Goal: Information Seeking & Learning: Learn about a topic

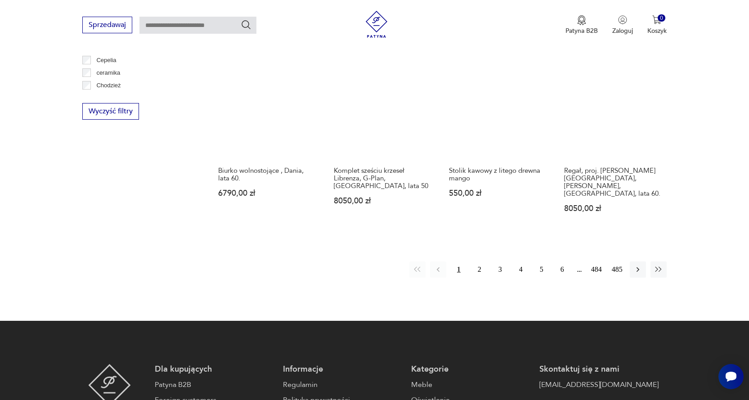
scroll to position [917, 0]
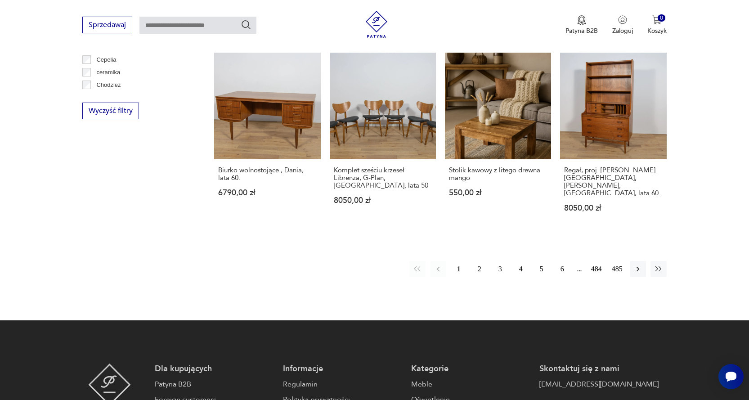
click at [478, 261] on button "2" at bounding box center [479, 269] width 16 height 16
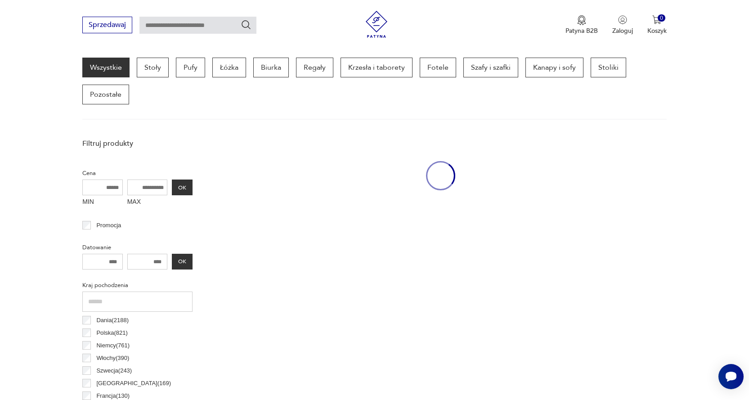
scroll to position [239, 0]
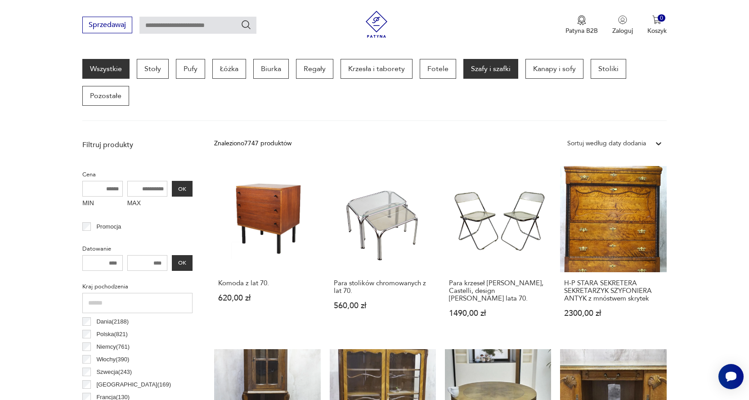
click at [480, 73] on p "Szafy i szafki" at bounding box center [490, 69] width 55 height 20
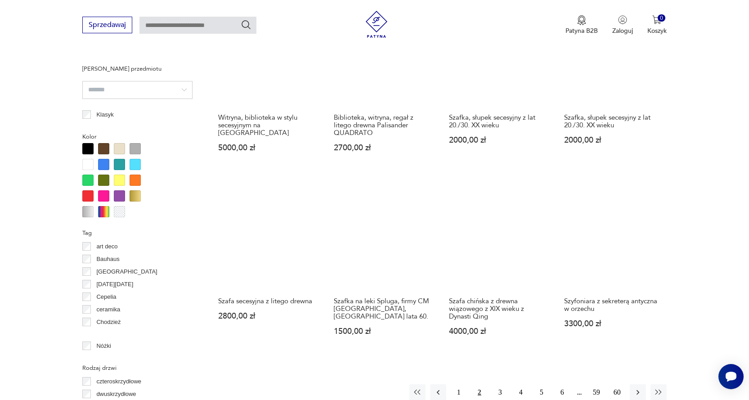
scroll to position [823, 0]
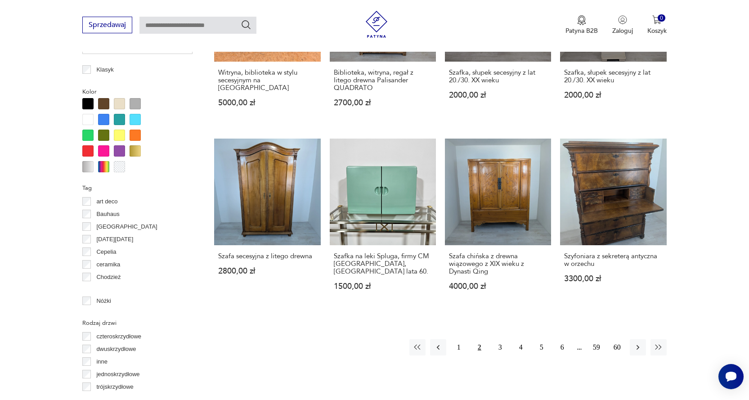
click at [478, 339] on button "2" at bounding box center [479, 347] width 16 height 16
click at [500, 339] on button "3" at bounding box center [500, 347] width 16 height 16
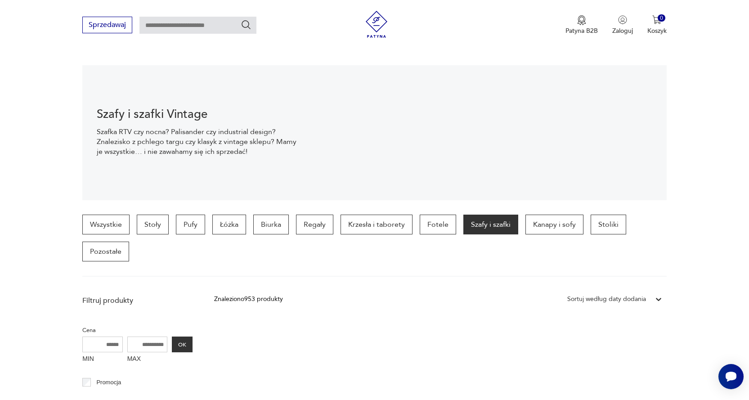
scroll to position [194, 0]
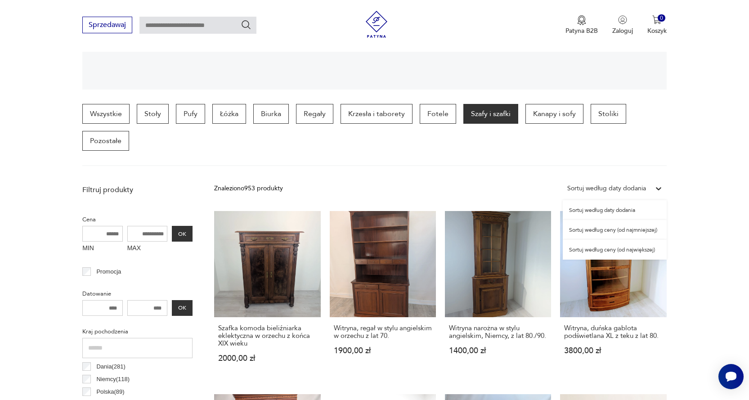
click at [657, 188] on icon at bounding box center [658, 188] width 5 height 3
click at [616, 229] on div "Sortuj według ceny (od najmniejszej)" at bounding box center [614, 230] width 104 height 20
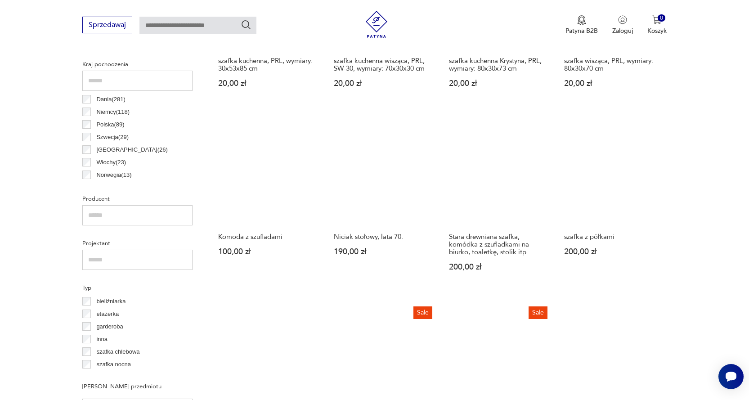
scroll to position [464, 0]
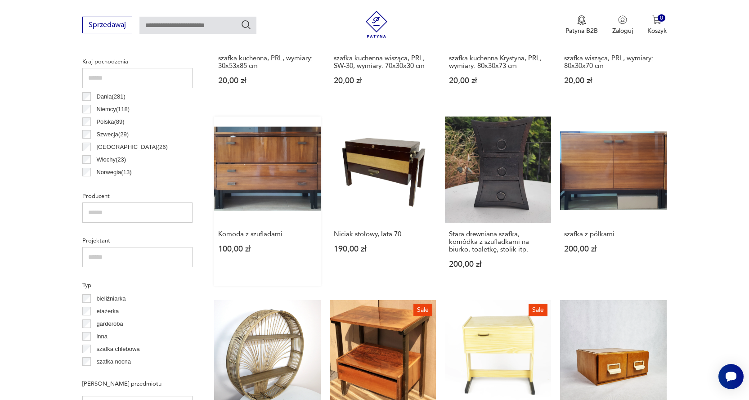
click at [248, 177] on link "Komoda z szufladami 100,00 zł" at bounding box center [267, 200] width 106 height 169
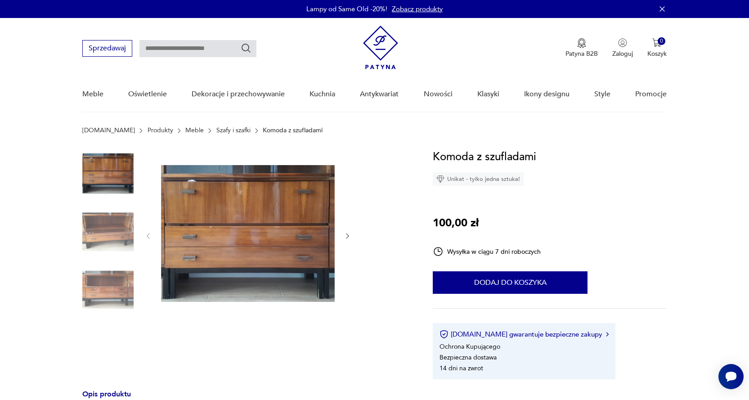
click at [312, 219] on img at bounding box center [248, 235] width 174 height 174
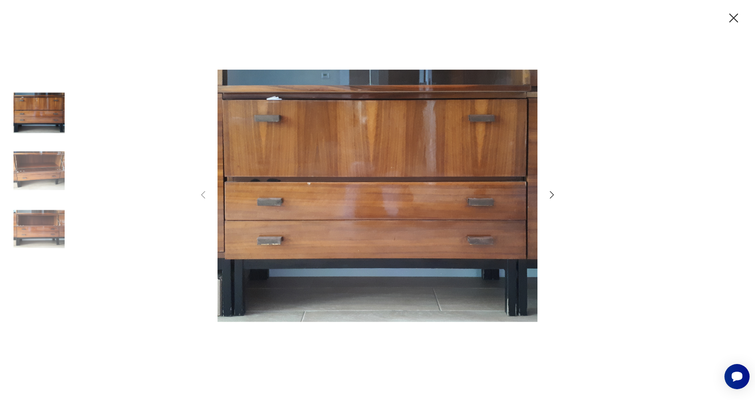
click at [550, 195] on icon "button" at bounding box center [552, 194] width 11 height 11
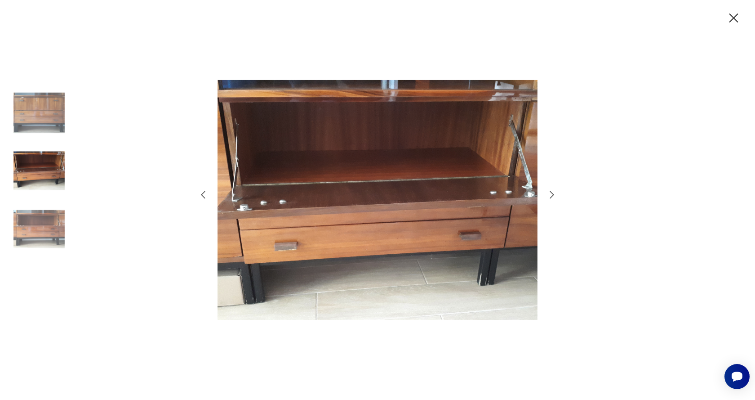
click at [552, 195] on icon "button" at bounding box center [552, 194] width 11 height 11
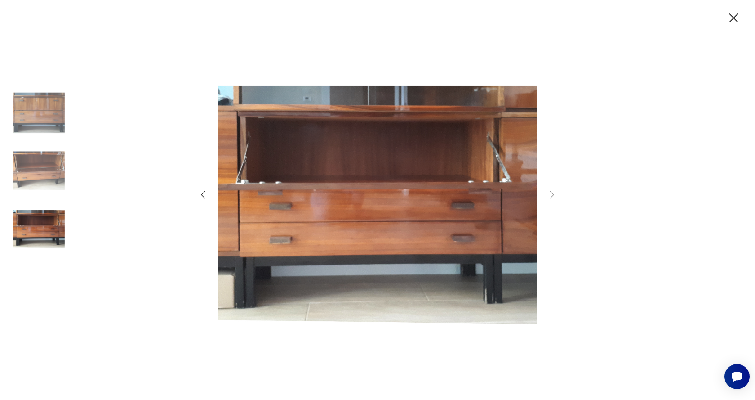
click at [734, 18] on icon "button" at bounding box center [734, 17] width 9 height 9
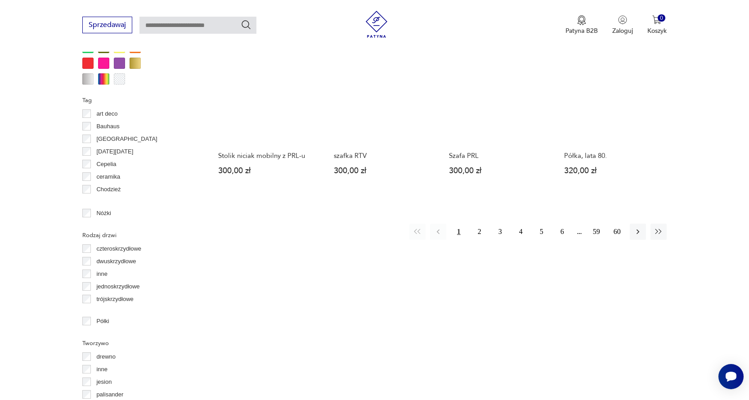
scroll to position [912, 0]
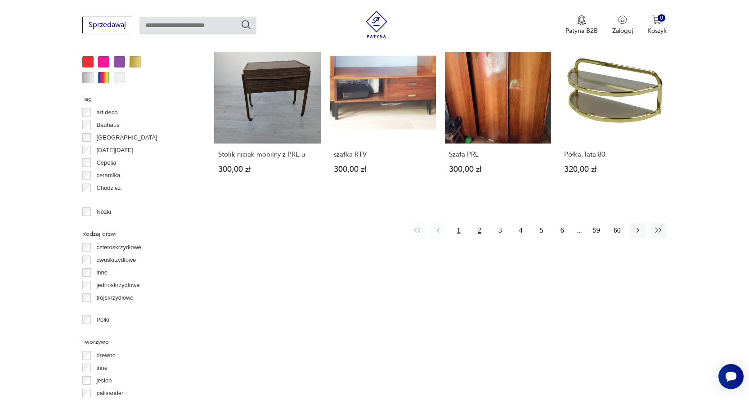
click at [478, 231] on button "2" at bounding box center [479, 230] width 16 height 16
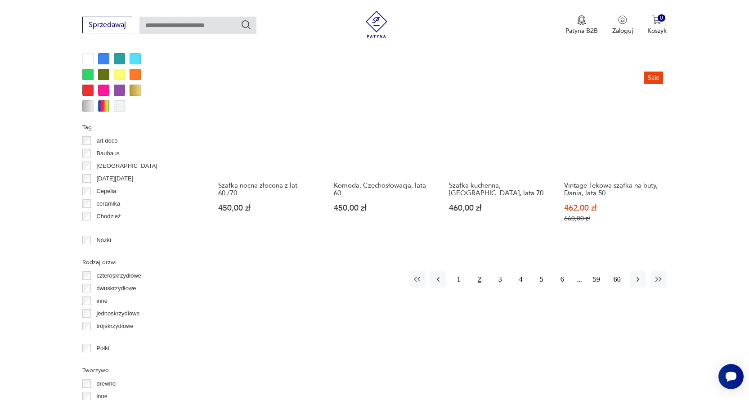
scroll to position [868, 0]
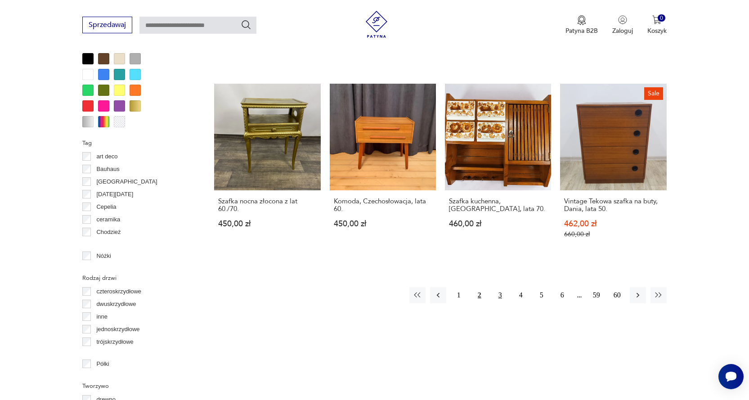
click at [500, 288] on button "3" at bounding box center [500, 295] width 16 height 16
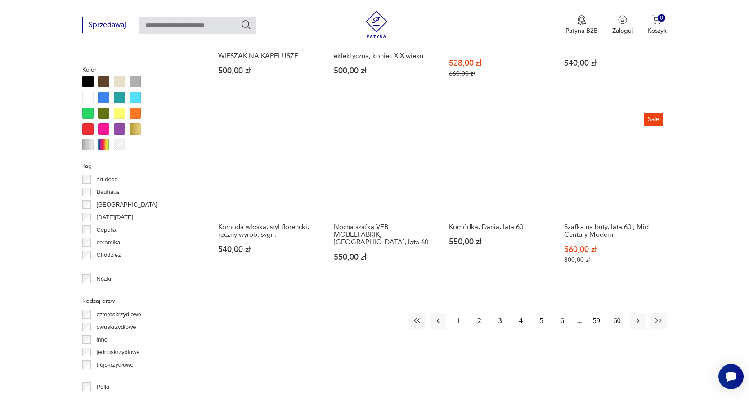
scroll to position [868, 0]
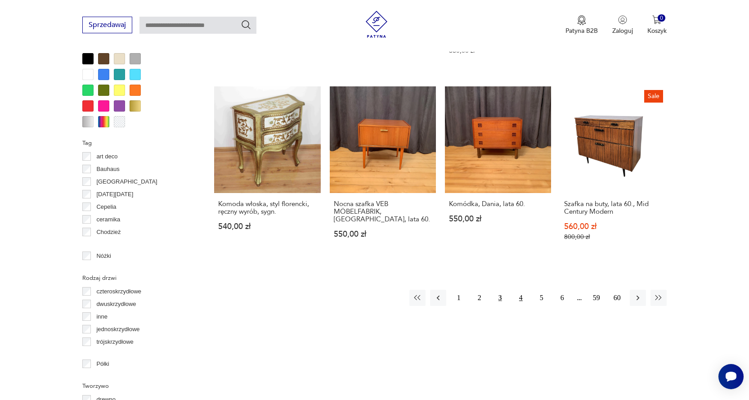
click at [519, 291] on button "4" at bounding box center [521, 298] width 16 height 16
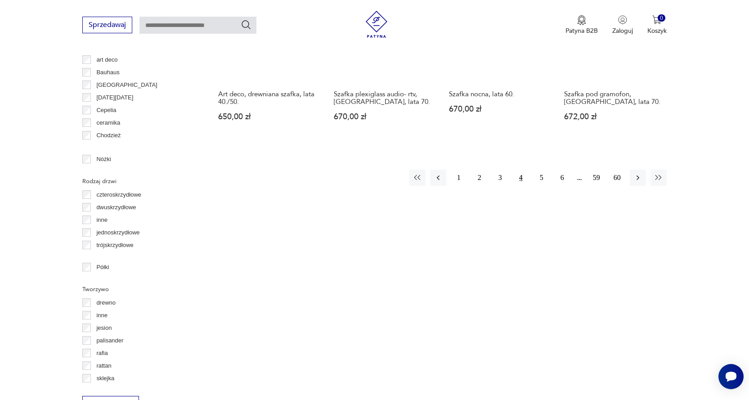
scroll to position [1003, 0]
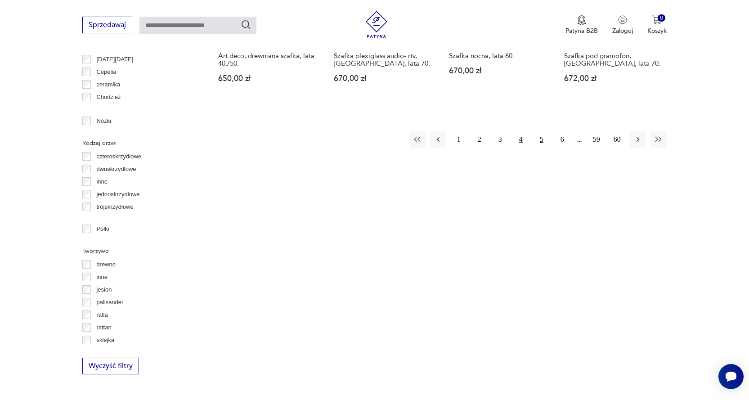
click at [540, 141] on button "5" at bounding box center [541, 139] width 16 height 16
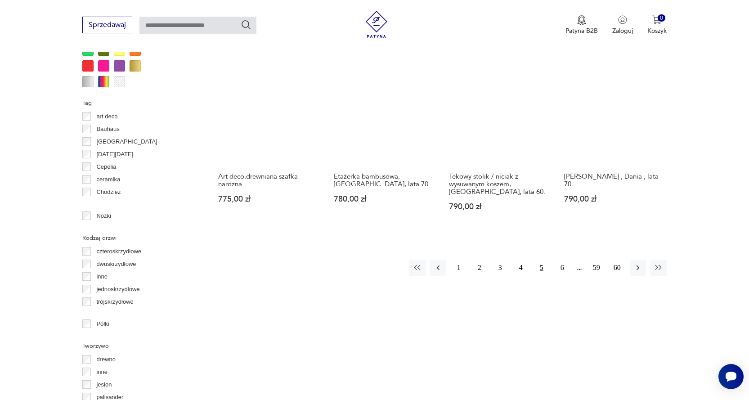
scroll to position [913, 0]
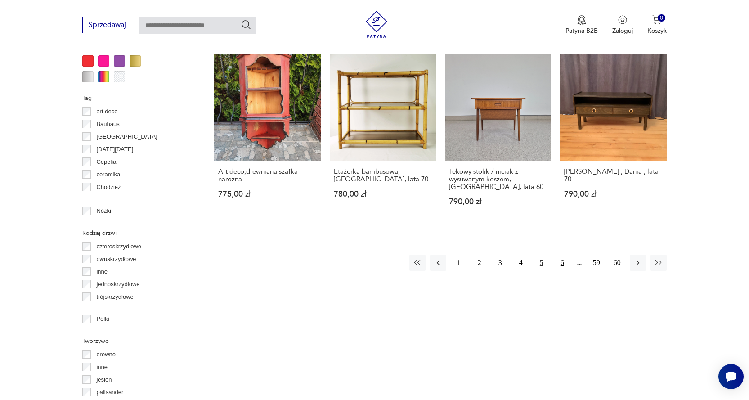
click at [561, 256] on button "6" at bounding box center [562, 262] width 16 height 16
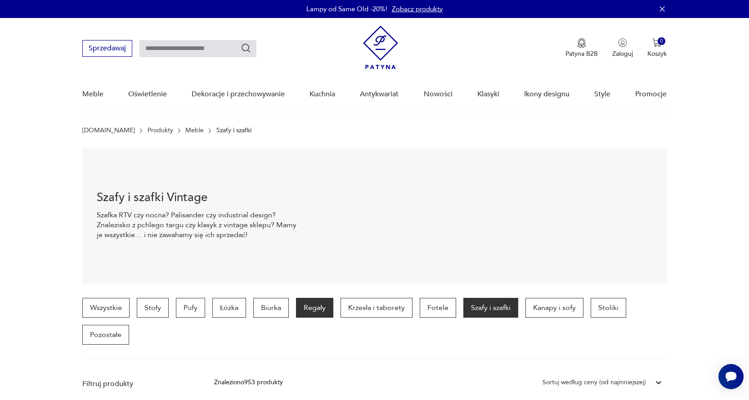
click at [314, 311] on p "Regały" at bounding box center [314, 308] width 37 height 20
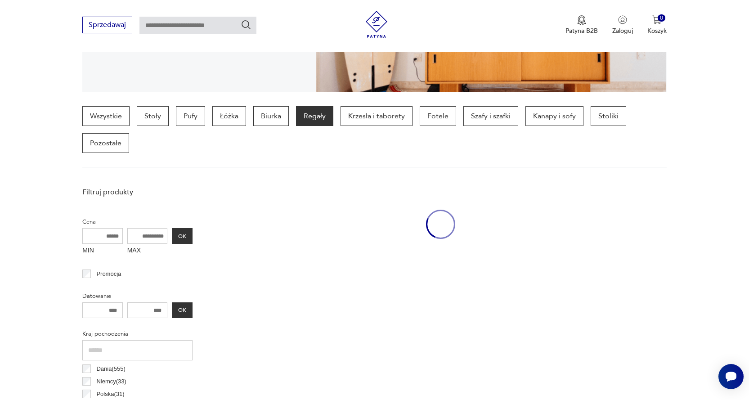
scroll to position [239, 0]
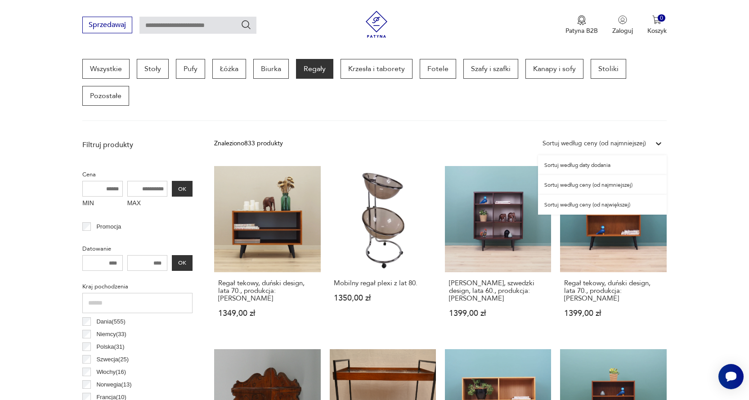
click at [612, 140] on div "Sortuj według ceny (od najmniejszej)" at bounding box center [593, 143] width 103 height 10
click at [581, 186] on div "Sortuj według ceny (od najmniejszej)" at bounding box center [602, 185] width 129 height 20
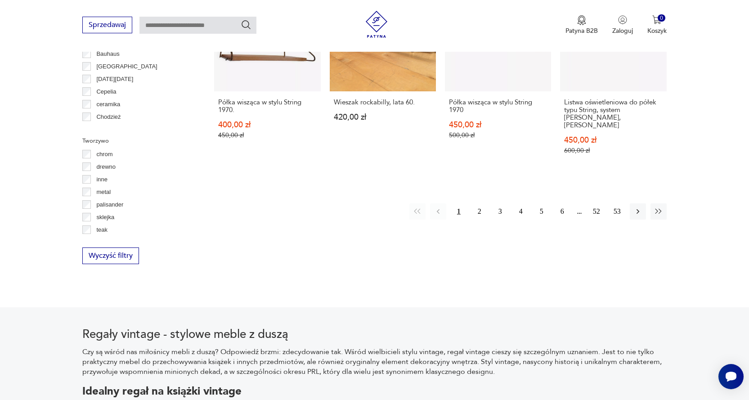
scroll to position [1003, 0]
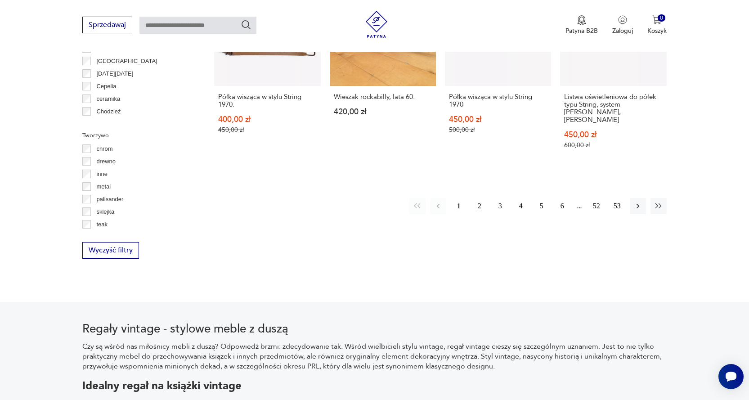
click at [480, 198] on button "2" at bounding box center [479, 206] width 16 height 16
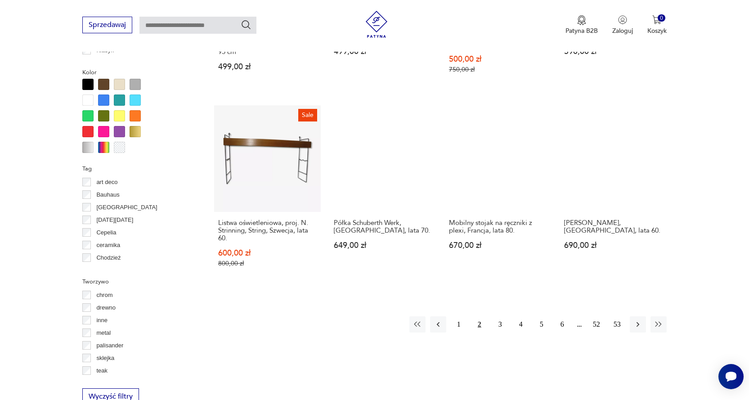
scroll to position [913, 0]
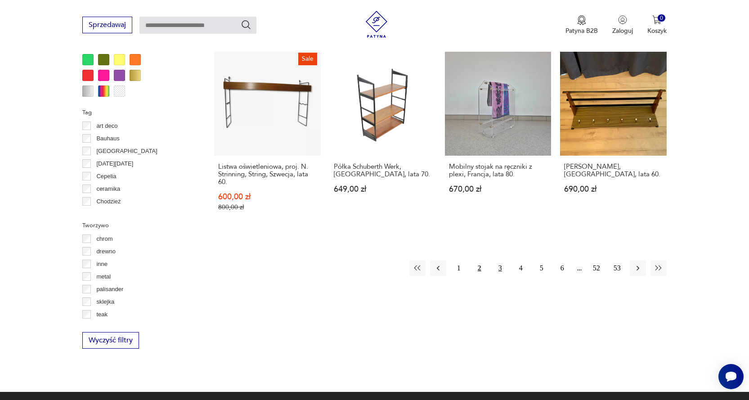
click at [499, 267] on button "3" at bounding box center [500, 268] width 16 height 16
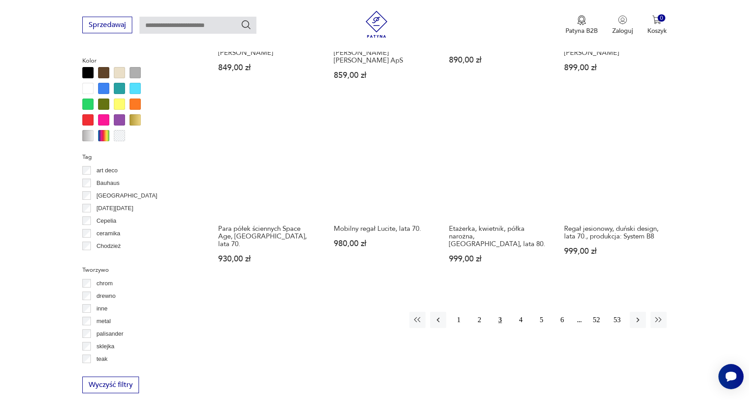
scroll to position [1003, 0]
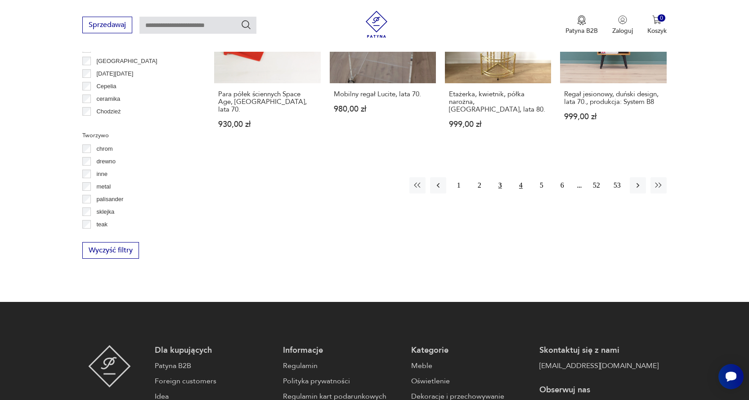
click at [518, 177] on button "4" at bounding box center [521, 185] width 16 height 16
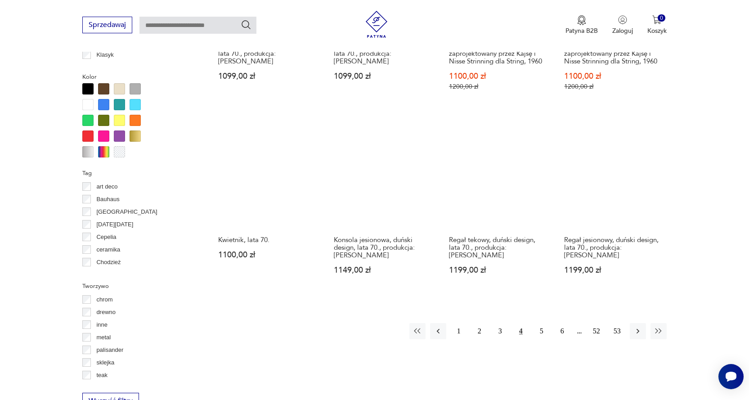
scroll to position [868, 0]
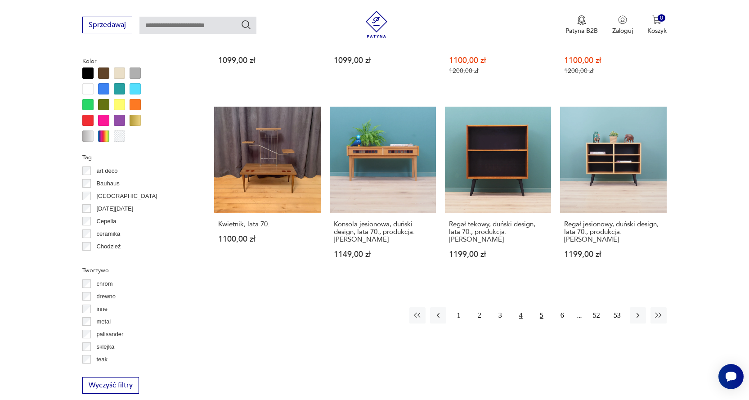
click at [540, 317] on button "5" at bounding box center [541, 315] width 16 height 16
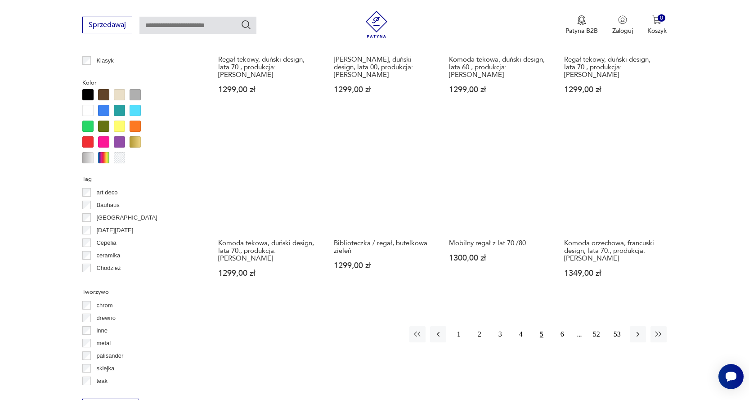
scroll to position [868, 0]
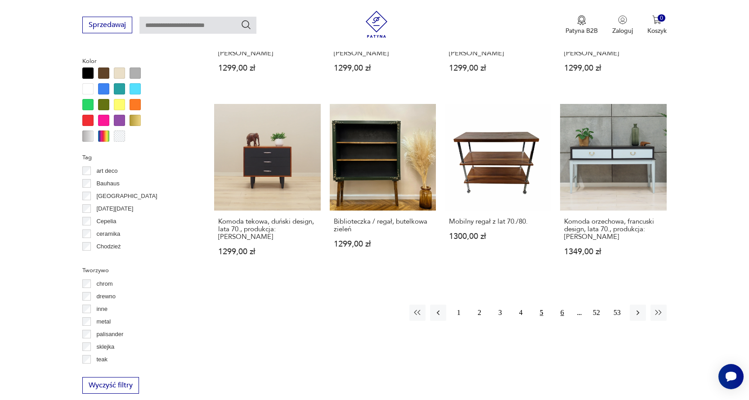
click at [564, 307] on button "6" at bounding box center [562, 312] width 16 height 16
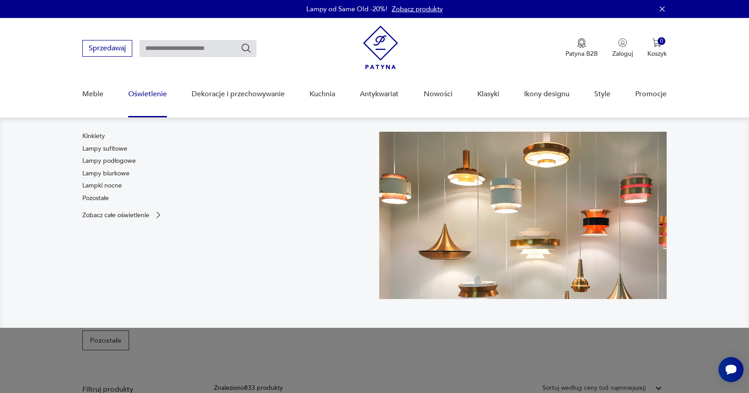
click at [143, 99] on link "Oświetlenie" at bounding box center [147, 94] width 39 height 35
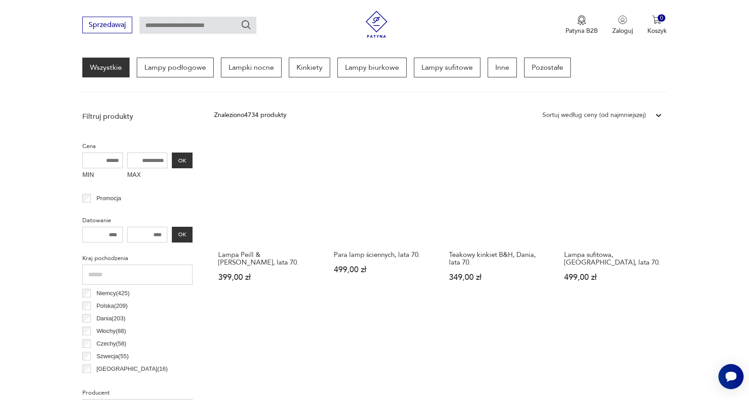
scroll to position [224, 0]
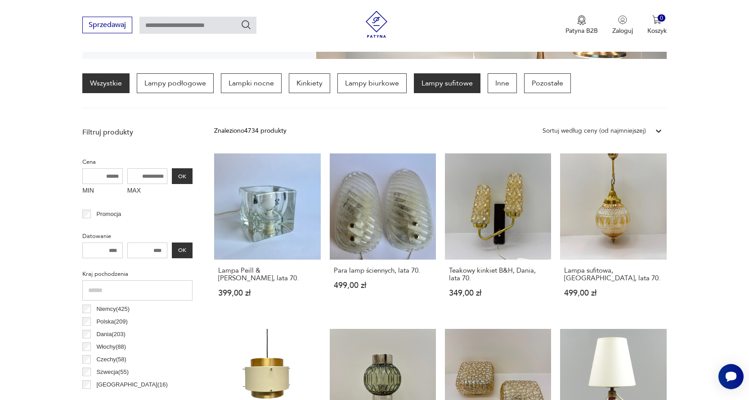
click at [446, 79] on p "Lampy sufitowe" at bounding box center [447, 83] width 67 height 20
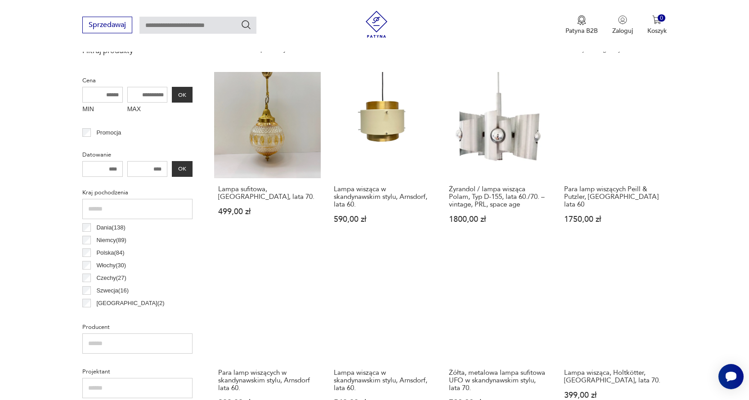
scroll to position [212, 0]
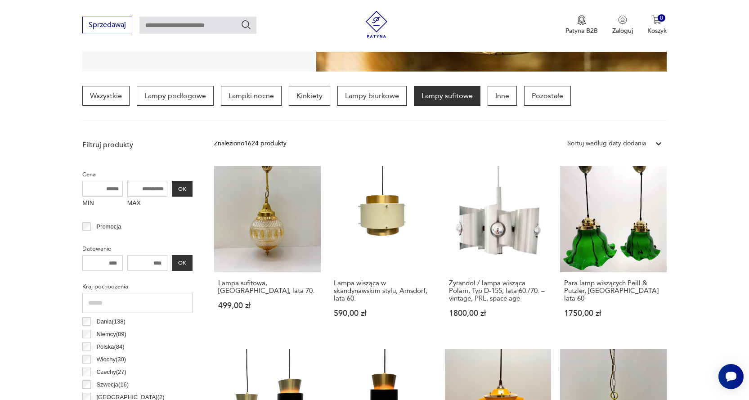
click at [634, 145] on div "Sortuj według daty dodania" at bounding box center [606, 143] width 79 height 10
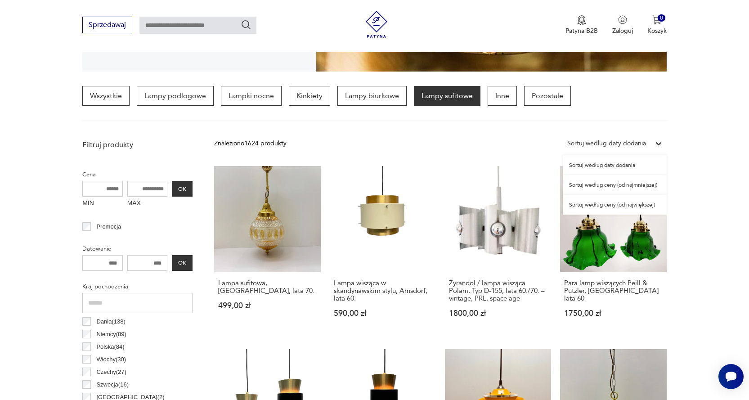
click at [622, 187] on div "Sortuj według ceny (od najmniejszej)" at bounding box center [614, 185] width 104 height 20
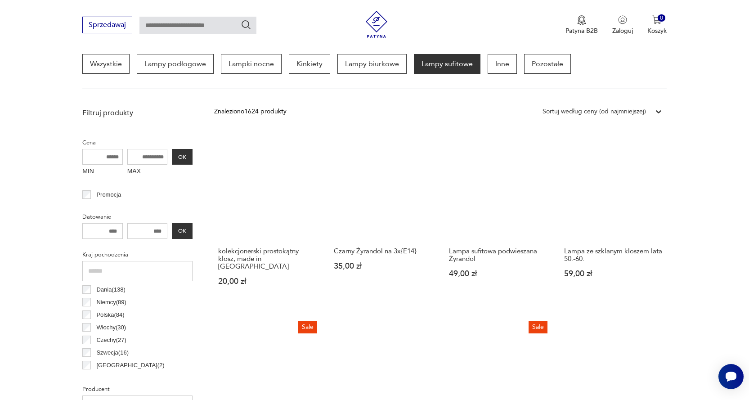
scroll to position [392, 0]
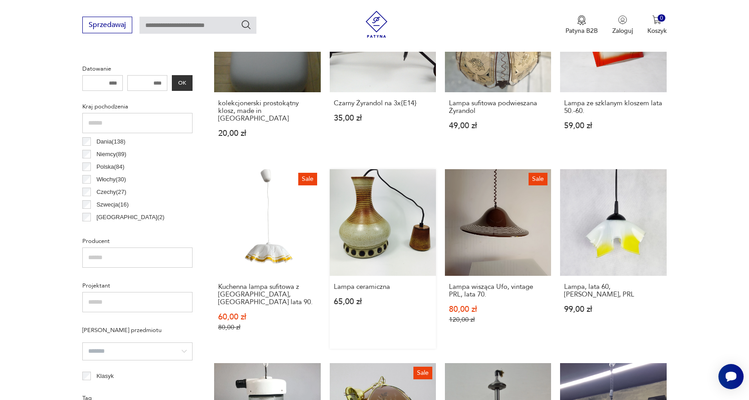
click at [369, 220] on link "Lampa ceramiczna 65,00 zł" at bounding box center [383, 258] width 106 height 179
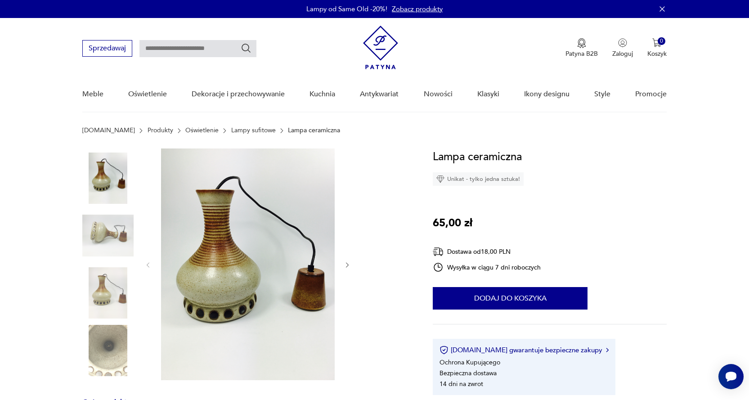
click at [213, 279] on img at bounding box center [248, 264] width 174 height 232
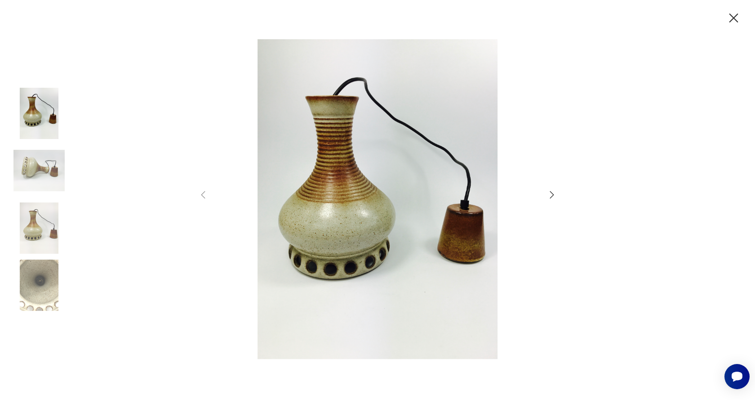
click at [551, 192] on icon "button" at bounding box center [552, 194] width 11 height 11
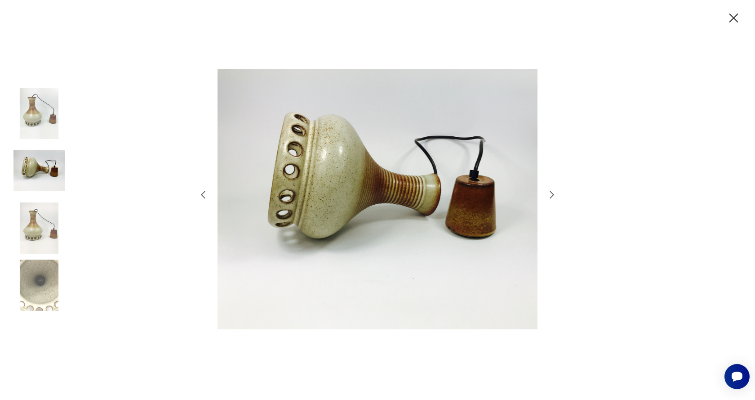
click at [551, 192] on icon "button" at bounding box center [552, 194] width 11 height 11
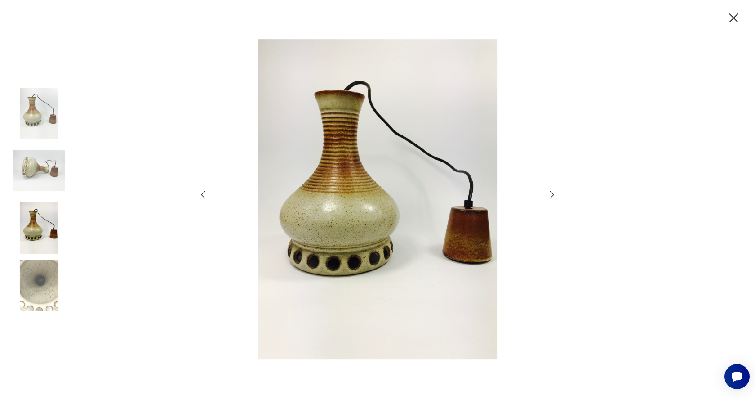
click at [551, 192] on icon "button" at bounding box center [552, 194] width 11 height 11
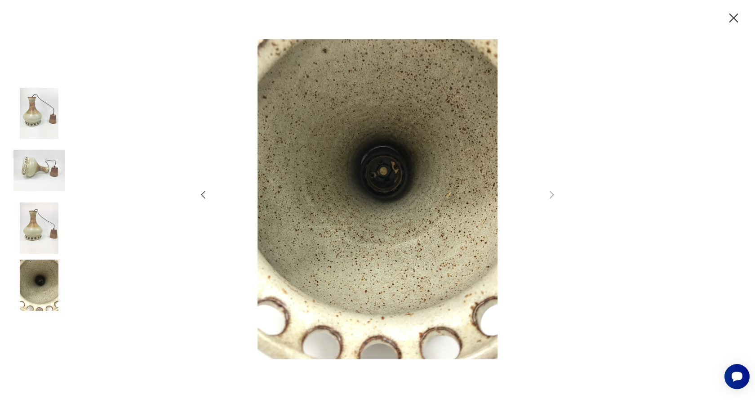
click at [734, 19] on icon "button" at bounding box center [734, 17] width 9 height 9
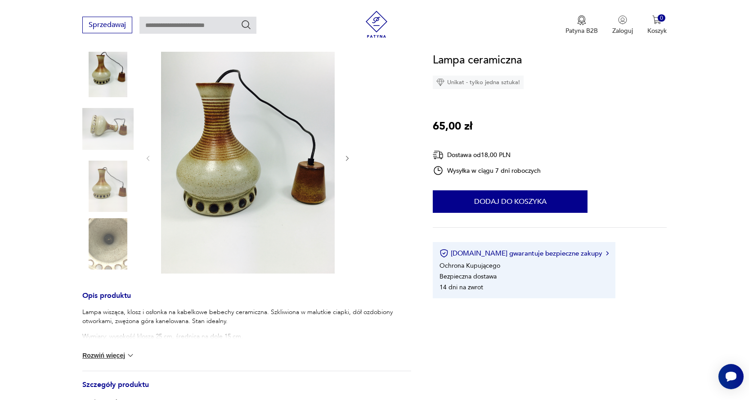
scroll to position [225, 0]
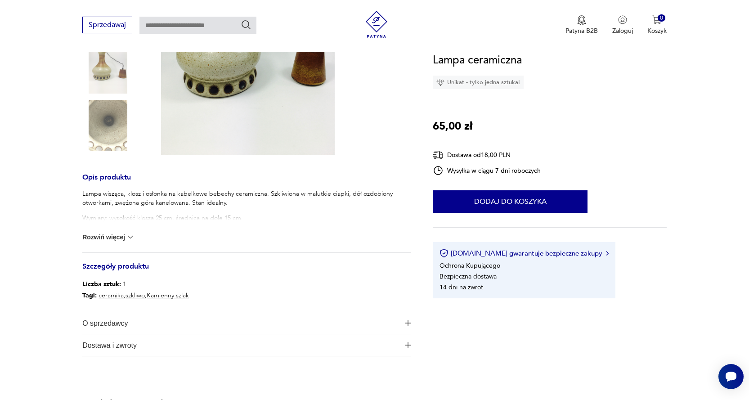
click at [98, 237] on button "Rozwiń więcej" at bounding box center [108, 236] width 52 height 9
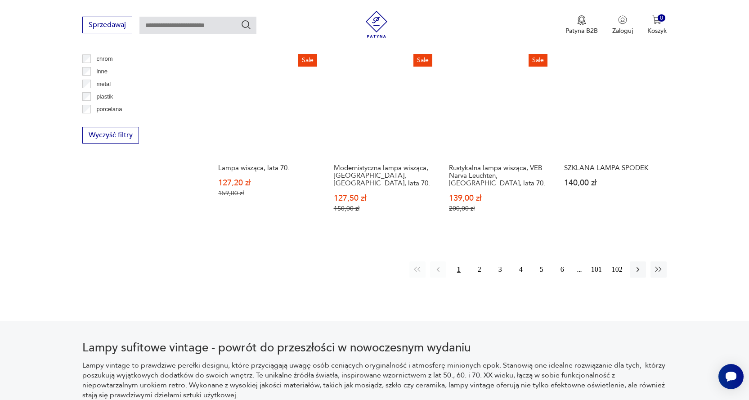
scroll to position [886, 0]
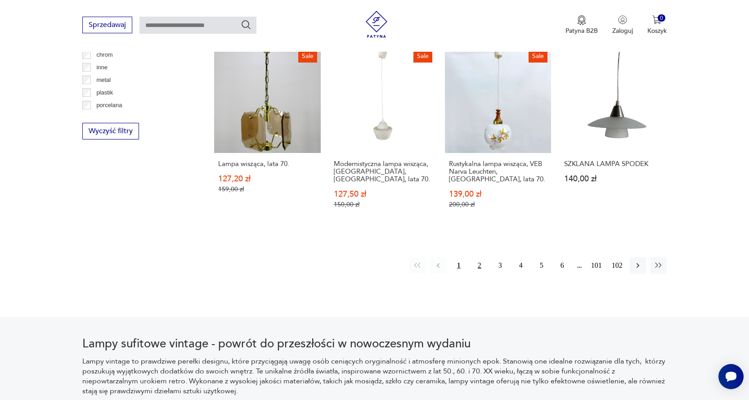
click at [478, 257] on button "2" at bounding box center [479, 265] width 16 height 16
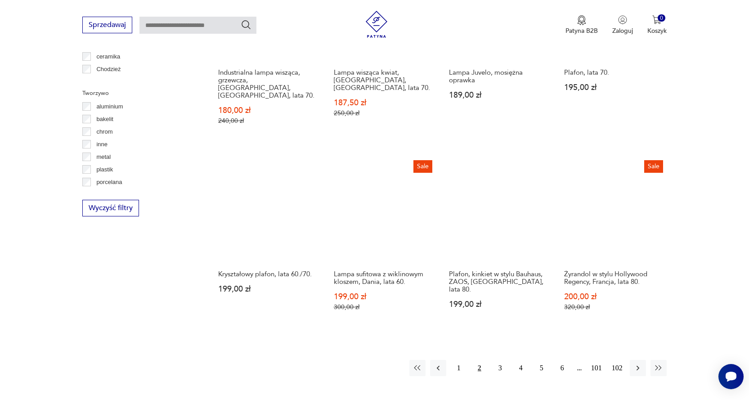
scroll to position [841, 0]
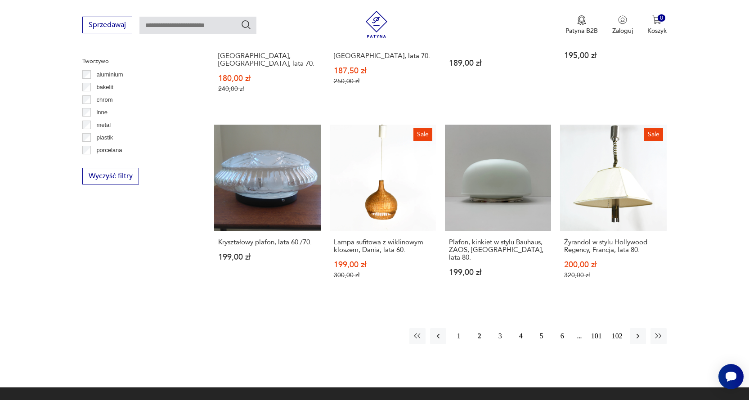
click at [501, 328] on button "3" at bounding box center [500, 336] width 16 height 16
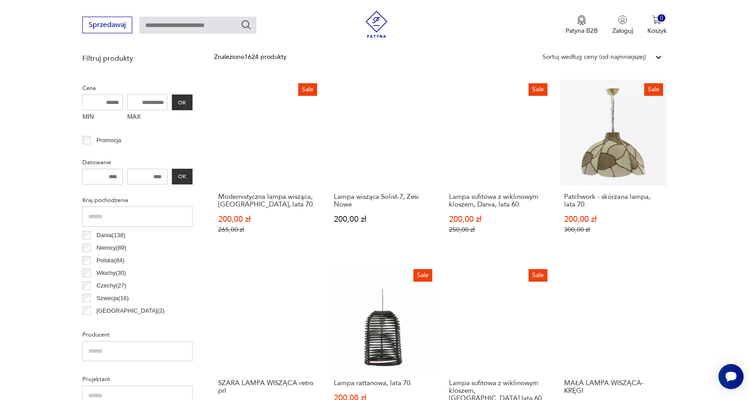
scroll to position [302, 0]
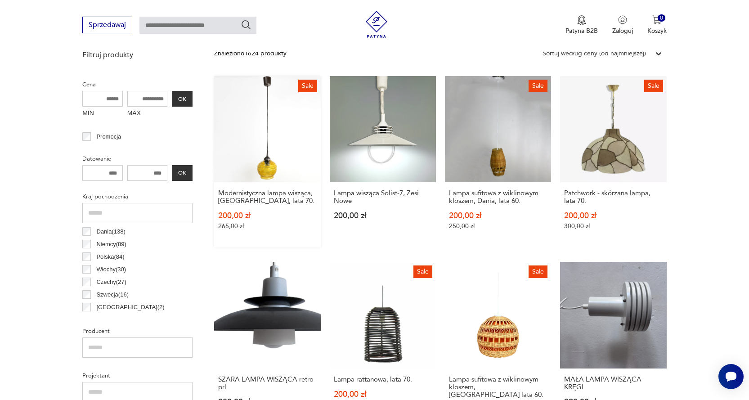
click at [263, 168] on link "Sale Modernistyczna lampa wisząca, [GEOGRAPHIC_DATA], lata 70. 200,00 zł 265,00…" at bounding box center [267, 161] width 106 height 171
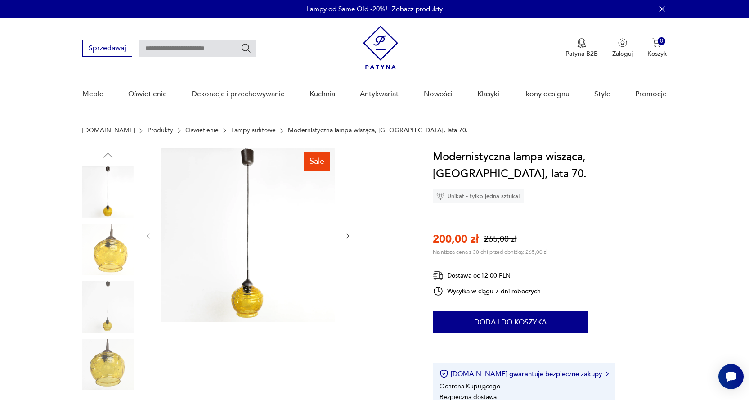
click at [252, 259] on img at bounding box center [248, 235] width 174 height 174
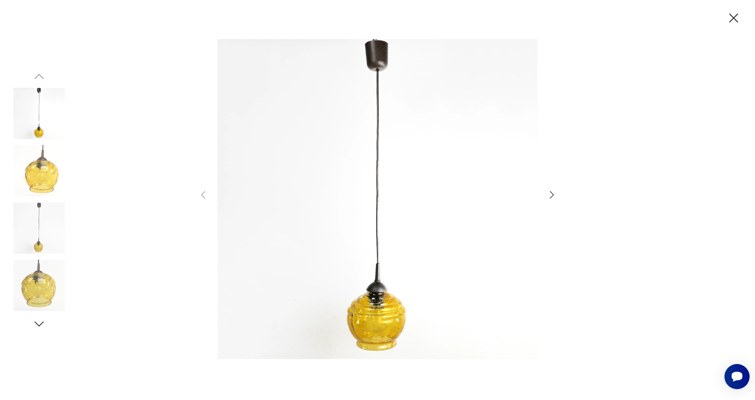
click at [552, 196] on icon "button" at bounding box center [552, 194] width 4 height 7
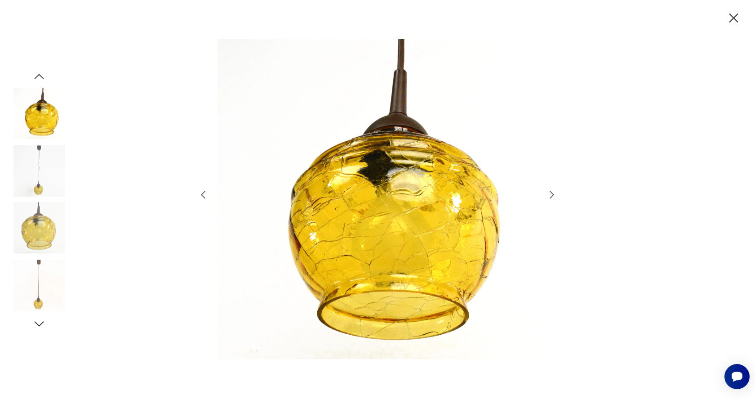
click at [552, 196] on icon "button" at bounding box center [552, 194] width 4 height 7
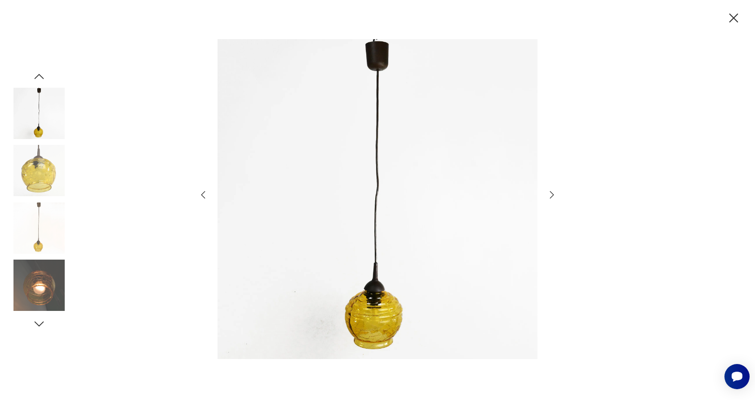
click at [552, 196] on icon "button" at bounding box center [552, 194] width 4 height 7
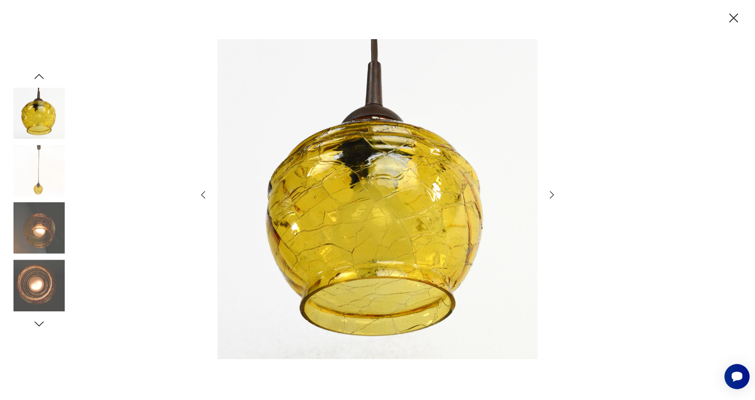
click at [735, 19] on icon "button" at bounding box center [734, 17] width 9 height 9
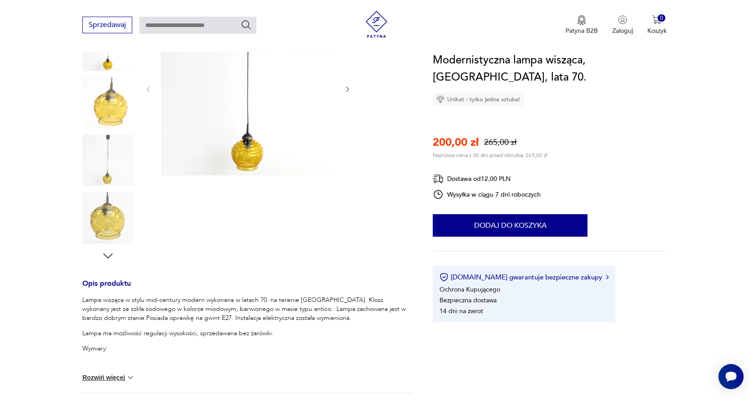
scroll to position [315, 0]
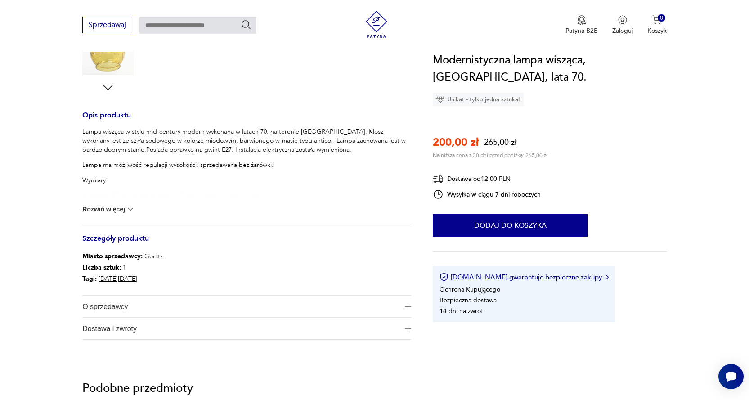
click at [108, 206] on button "Rozwiń więcej" at bounding box center [108, 209] width 52 height 9
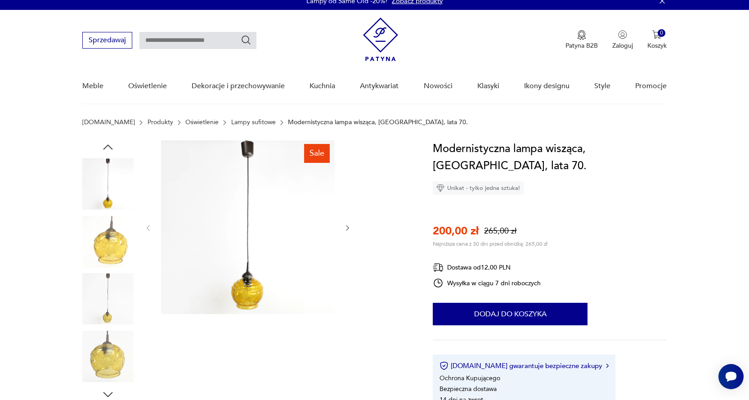
scroll to position [0, 0]
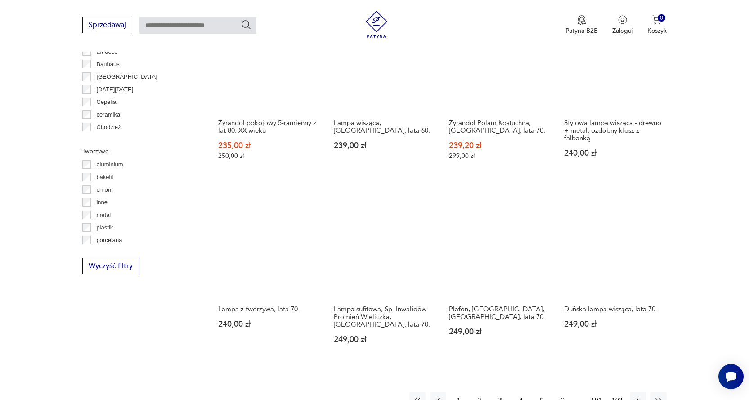
scroll to position [841, 0]
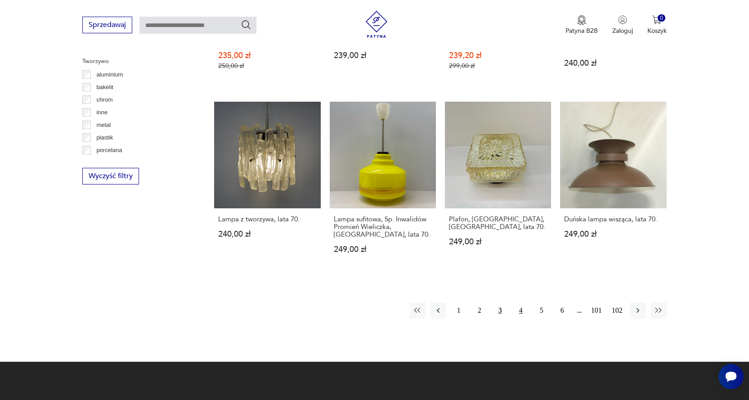
click at [522, 302] on button "4" at bounding box center [521, 310] width 16 height 16
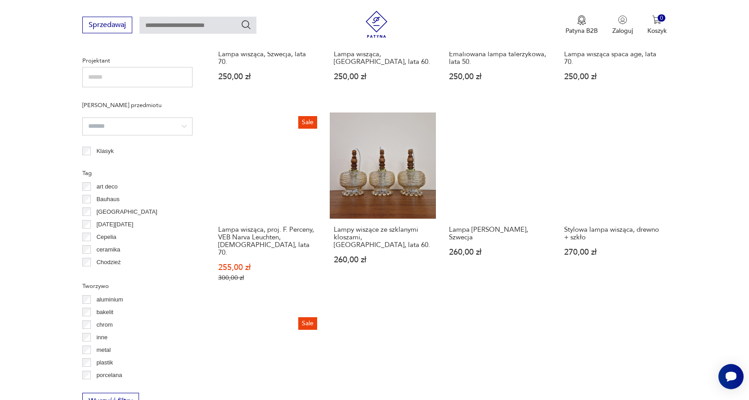
scroll to position [796, 0]
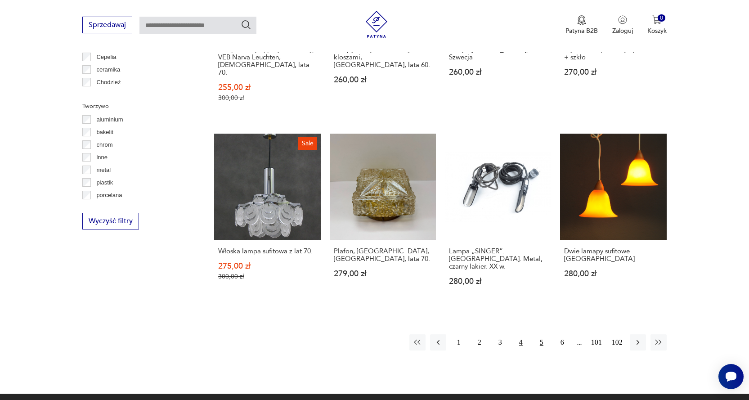
click at [544, 334] on button "5" at bounding box center [541, 342] width 16 height 16
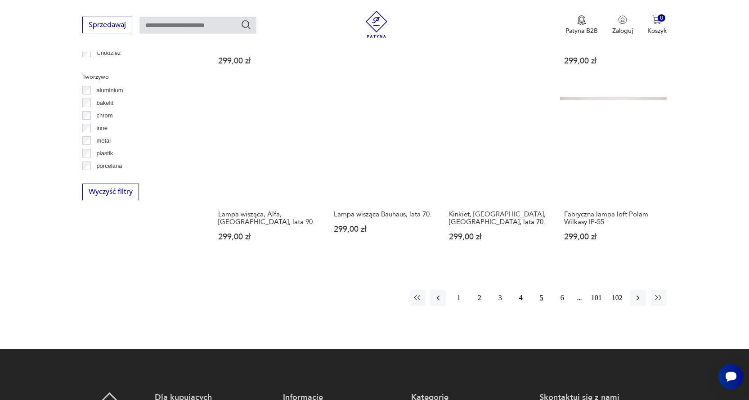
scroll to position [841, 0]
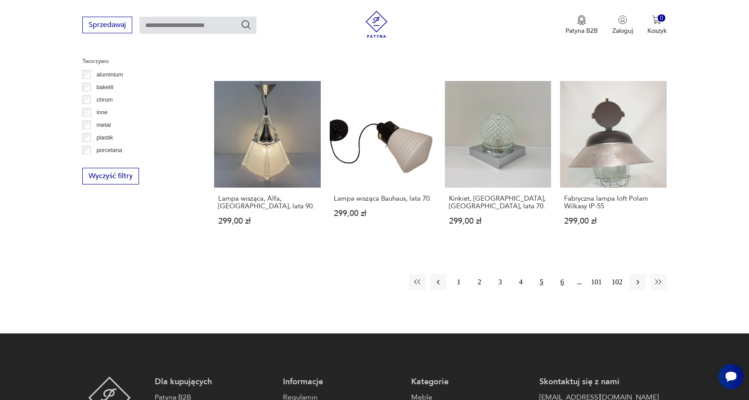
click at [562, 275] on button "6" at bounding box center [562, 282] width 16 height 16
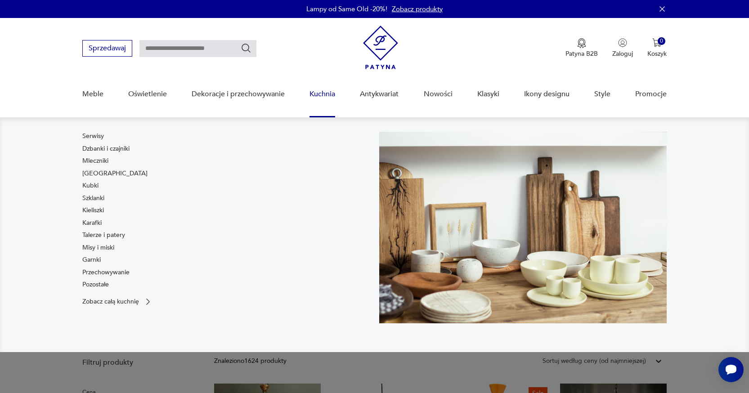
click at [327, 94] on link "Kuchnia" at bounding box center [322, 94] width 26 height 35
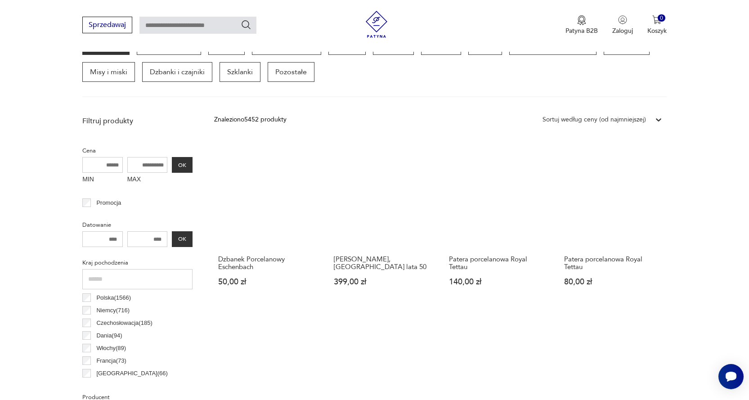
scroll to position [293, 0]
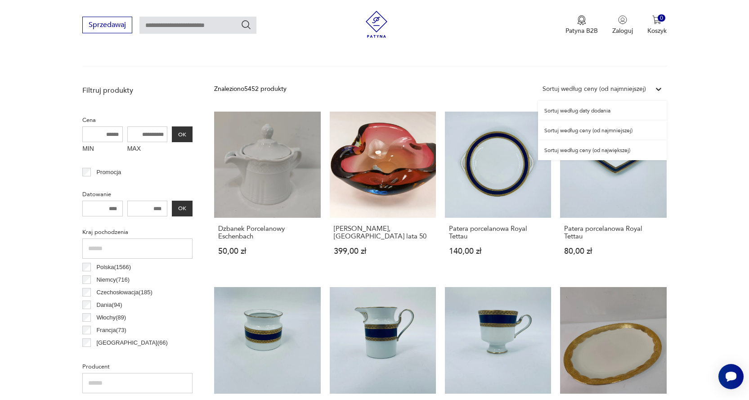
click at [600, 85] on div "Sortuj według ceny (od najmniejszej)" at bounding box center [593, 89] width 103 height 10
click at [580, 129] on div "Sortuj według ceny (od najmniejszej)" at bounding box center [602, 131] width 129 height 20
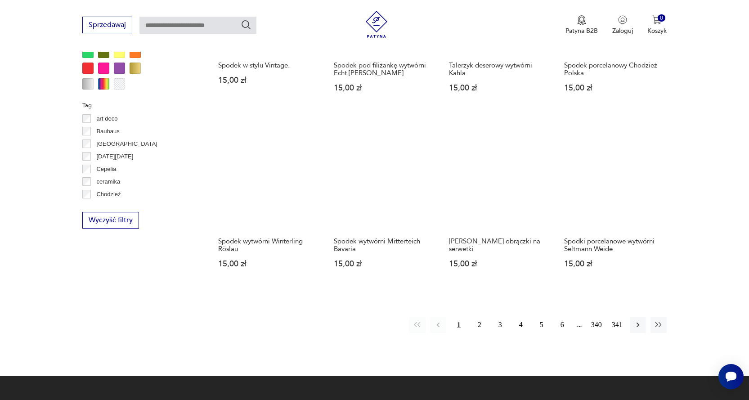
scroll to position [823, 0]
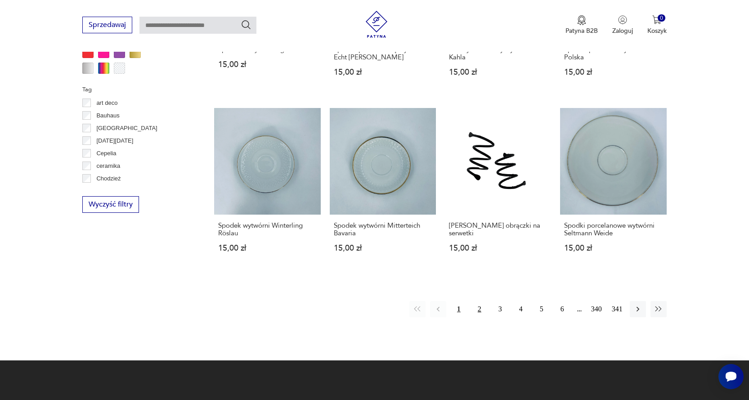
click at [478, 309] on button "2" at bounding box center [479, 309] width 16 height 16
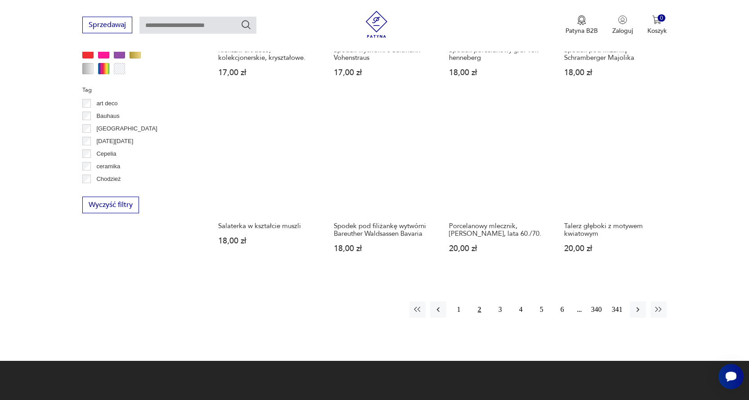
scroll to position [823, 0]
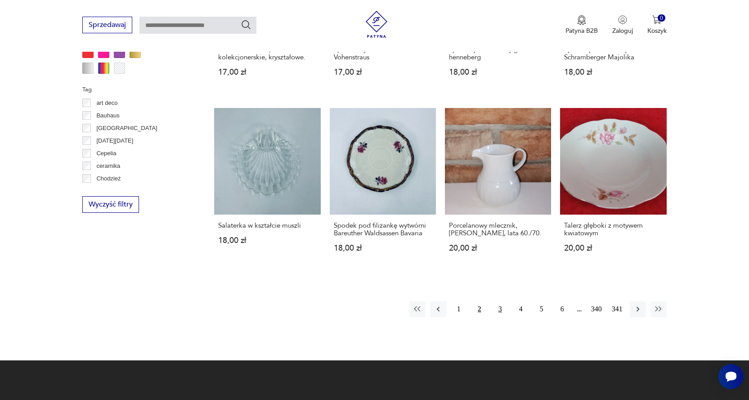
click at [498, 309] on button "3" at bounding box center [500, 309] width 16 height 16
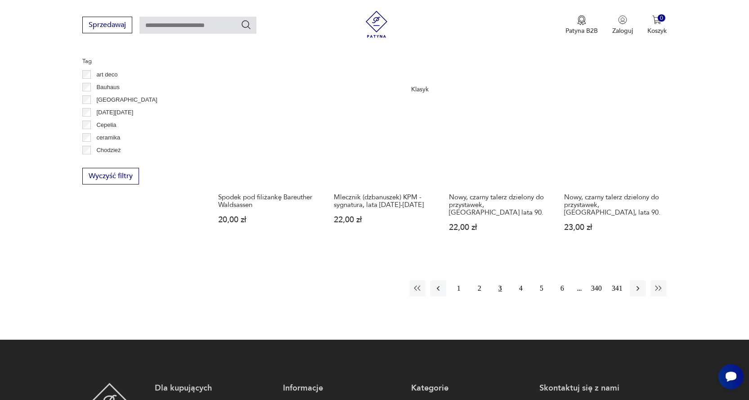
scroll to position [823, 0]
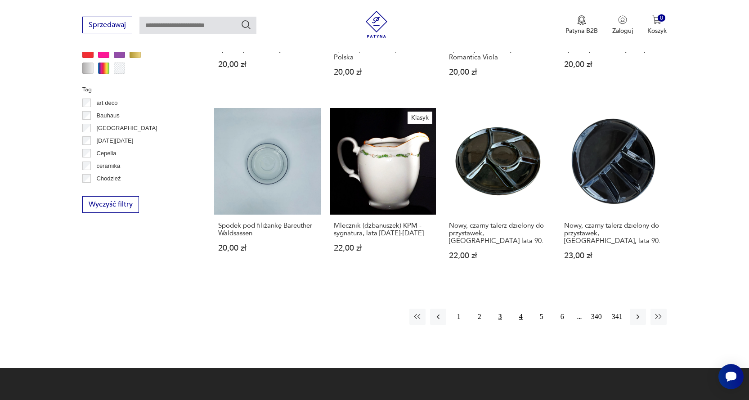
click at [522, 308] on button "4" at bounding box center [521, 316] width 16 height 16
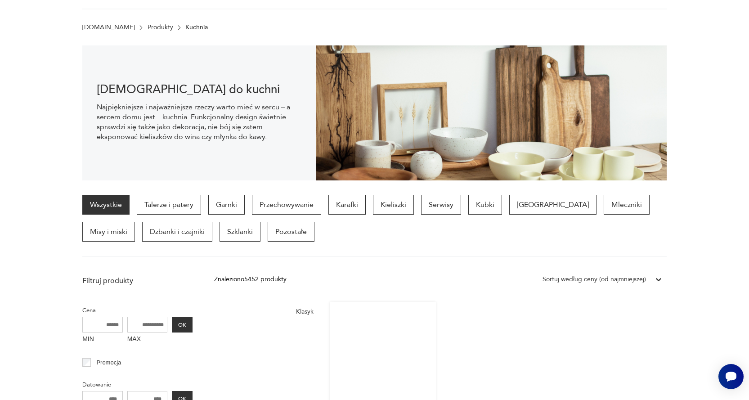
scroll to position [14, 0]
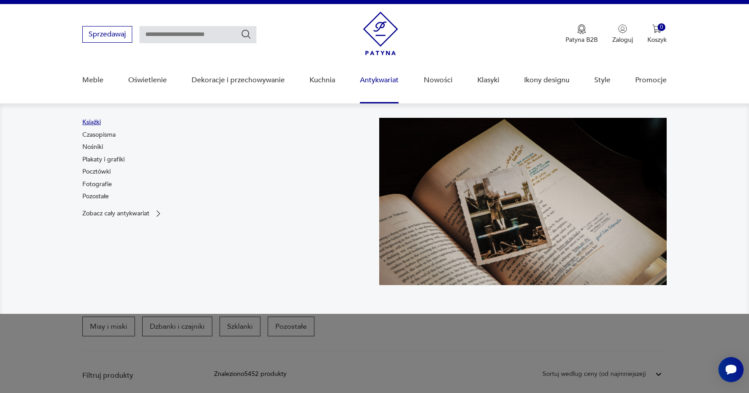
click at [95, 121] on link "Książki" at bounding box center [91, 122] width 18 height 9
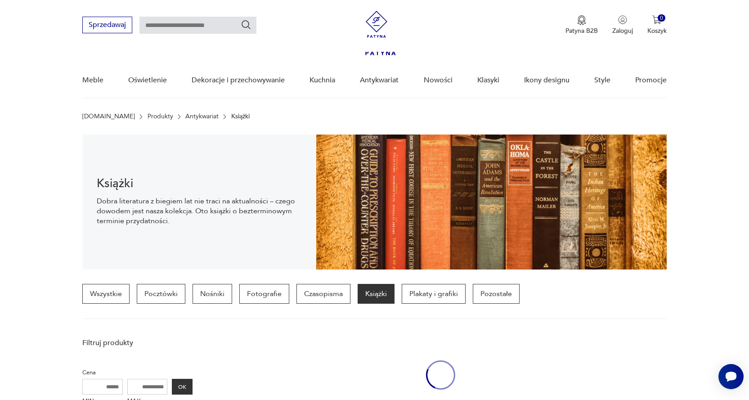
scroll to position [239, 0]
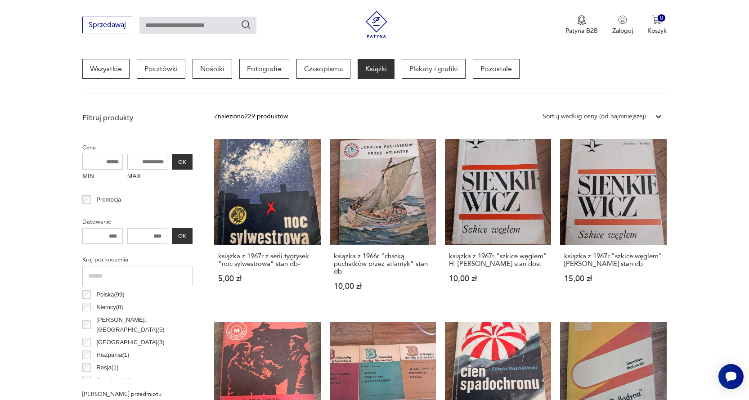
click at [107, 294] on p "Polska ( 99 )" at bounding box center [110, 295] width 28 height 10
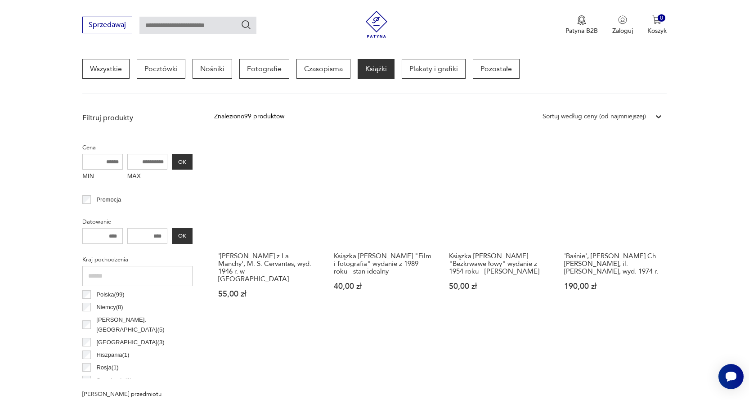
scroll to position [223, 0]
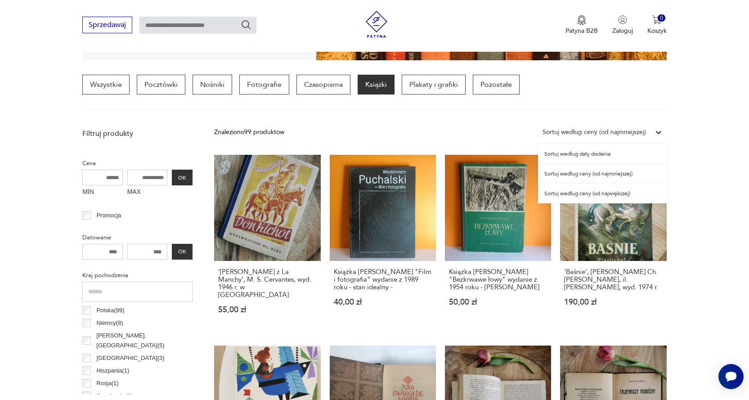
click at [653, 129] on div at bounding box center [658, 132] width 16 height 16
click at [584, 172] on div "Sortuj według ceny (od najmniejszej)" at bounding box center [602, 174] width 129 height 20
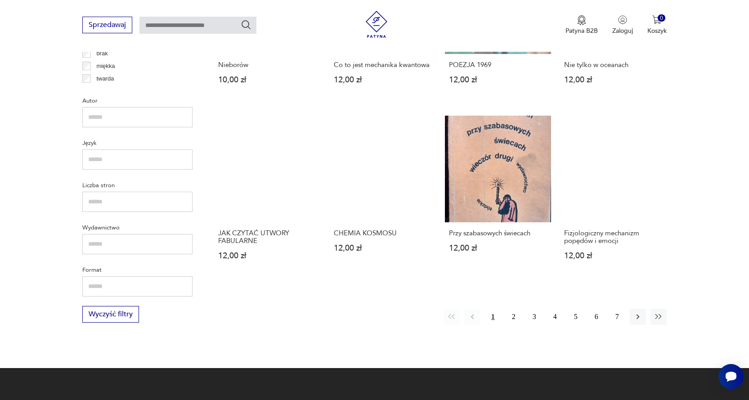
scroll to position [796, 0]
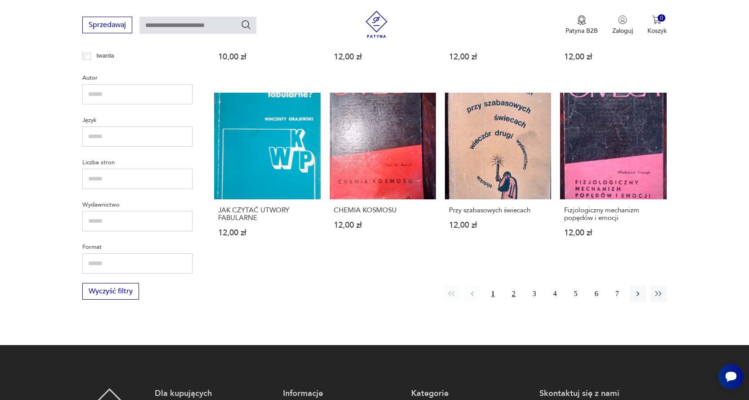
click at [513, 295] on button "2" at bounding box center [513, 294] width 16 height 16
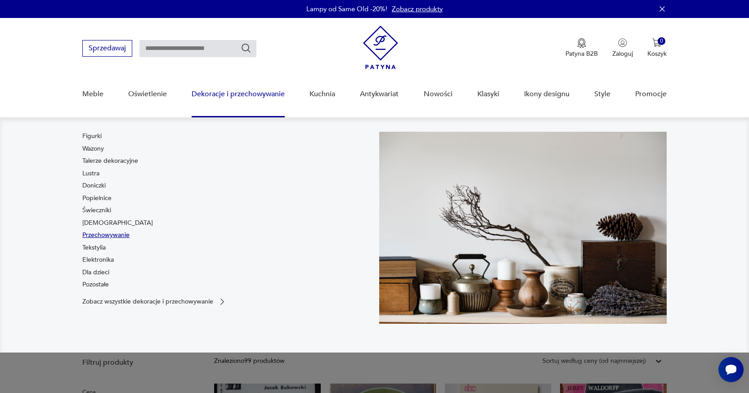
click at [112, 235] on link "Przechowywanie" at bounding box center [105, 235] width 47 height 9
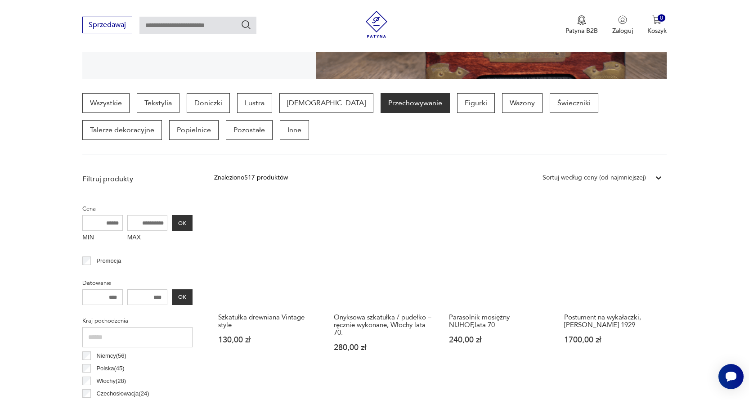
scroll to position [122, 0]
